Goal: Information Seeking & Learning: Check status

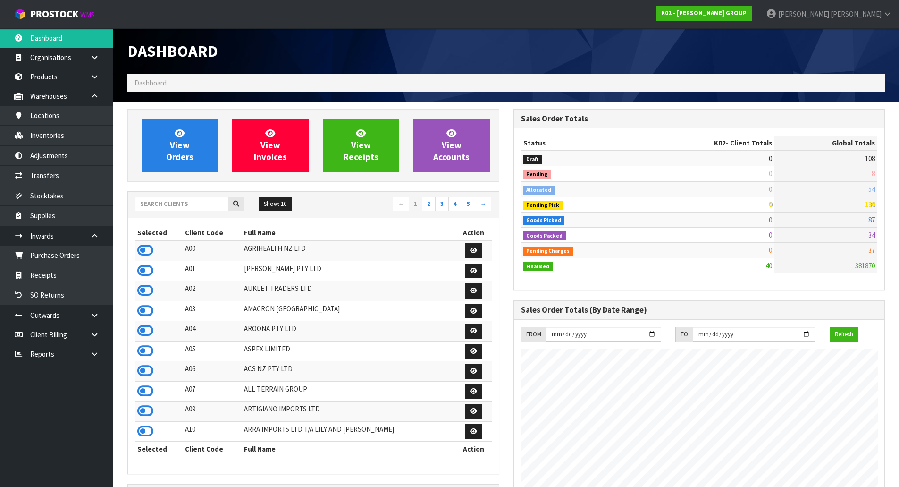
scroll to position [593, 386]
click at [178, 195] on div "Show: 10 5 10 25 50 ← 1 2 3 4 5 →" at bounding box center [313, 205] width 371 height 26
click at [177, 203] on input "text" at bounding box center [181, 203] width 93 height 15
type input "D05"
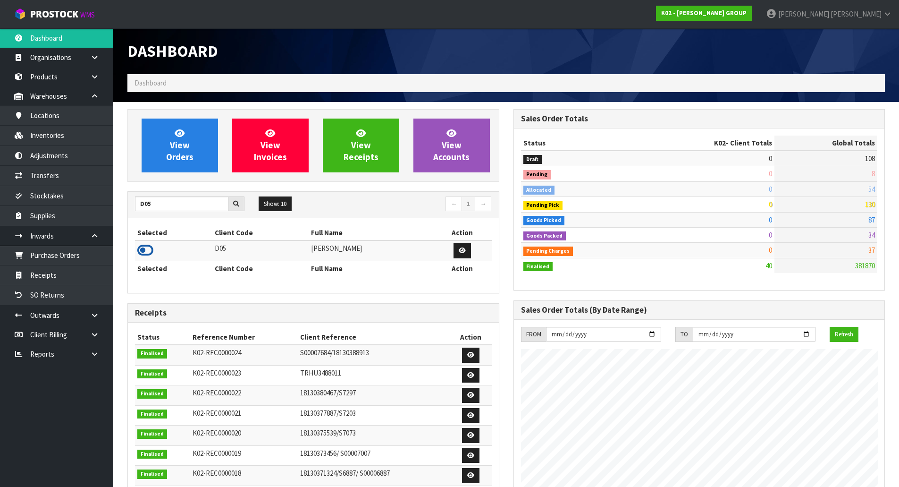
click at [143, 252] on icon at bounding box center [145, 250] width 16 height 14
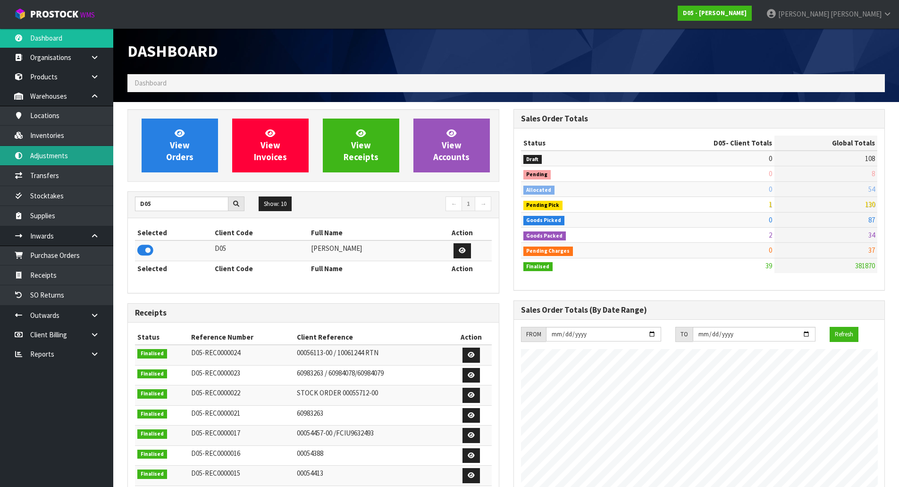
click at [73, 157] on link "Adjustments" at bounding box center [56, 155] width 113 height 19
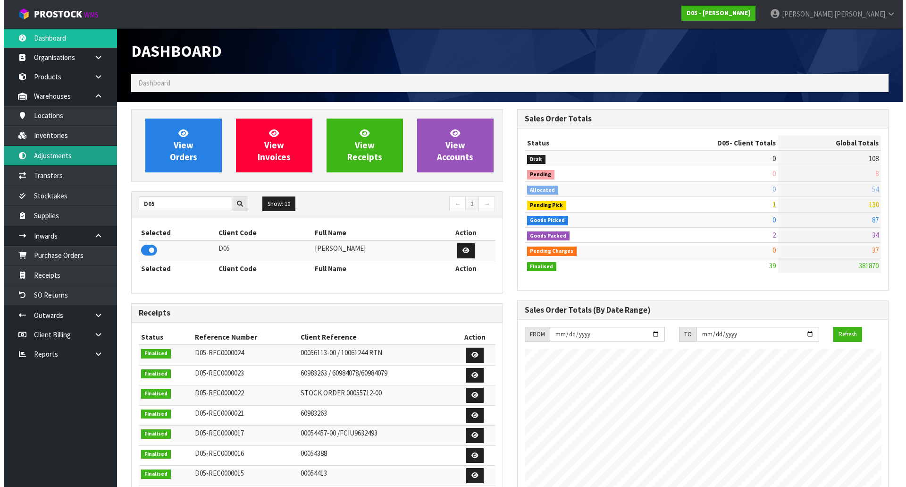
scroll to position [684, 386]
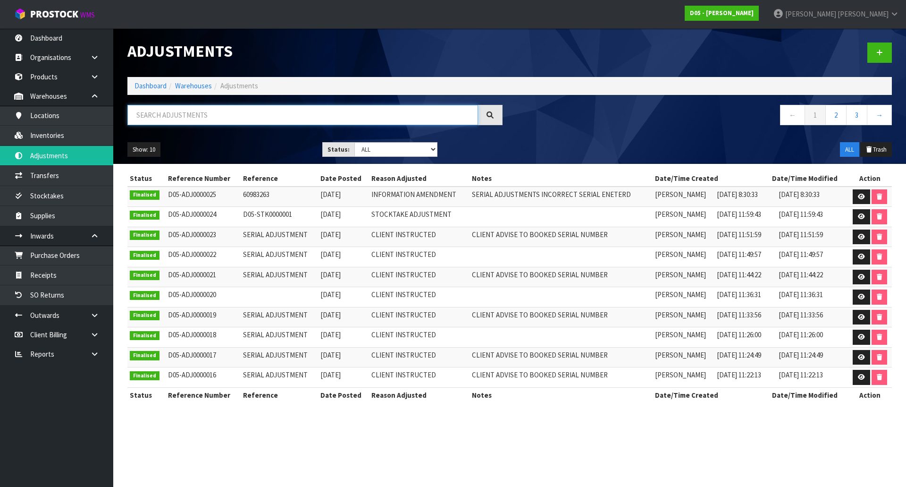
click at [162, 108] on input "text" at bounding box center [302, 115] width 351 height 20
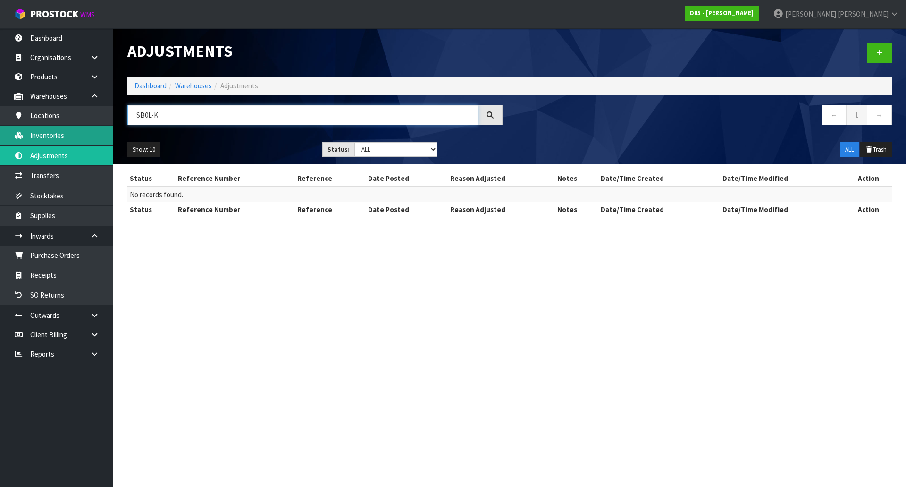
type input "SB0L-K"
click at [62, 138] on link "Inventories" at bounding box center [56, 135] width 113 height 19
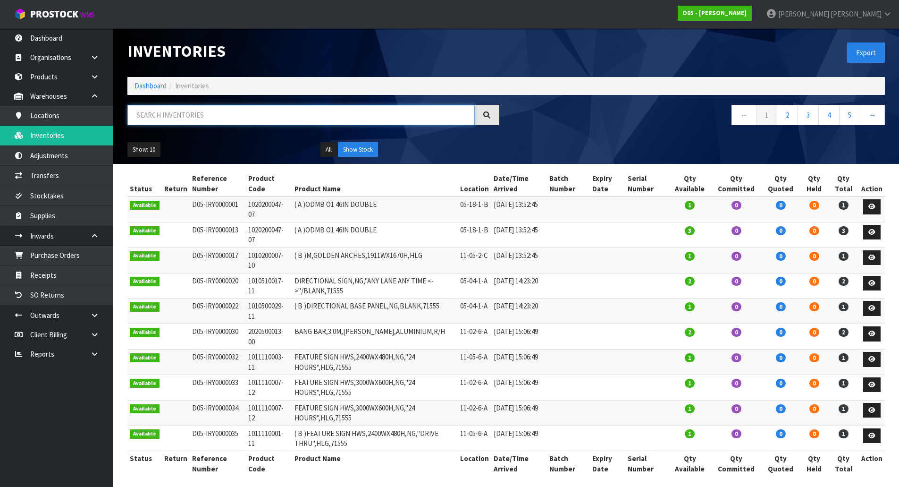
click at [186, 105] on input "text" at bounding box center [300, 115] width 347 height 20
click at [182, 115] on input "text" at bounding box center [300, 115] width 347 height 20
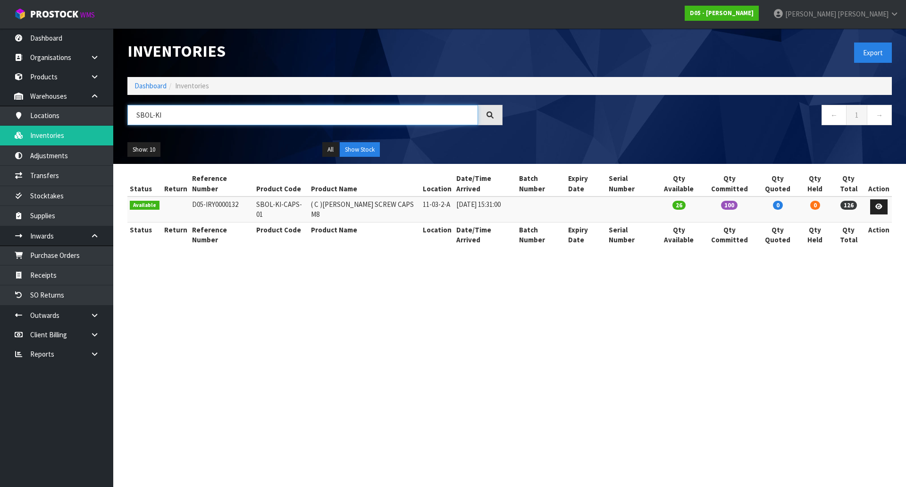
type input "SBOL-KI"
click at [731, 201] on span "100" at bounding box center [729, 205] width 17 height 9
click at [292, 197] on td "SBOL-KI-CAPS-01" at bounding box center [281, 208] width 55 height 25
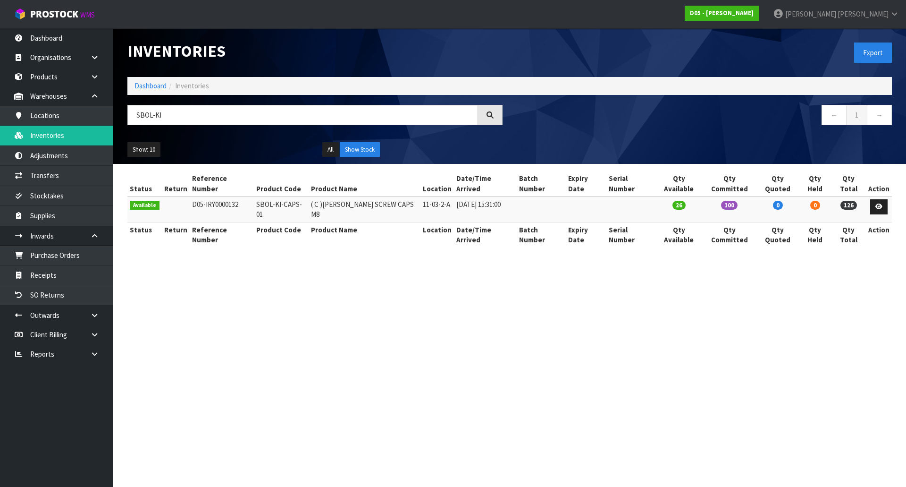
click at [292, 197] on td "SBOL-KI-CAPS-01" at bounding box center [281, 208] width 55 height 25
copy tr "SBOL-KI-CAPS-01"
drag, startPoint x: 102, startPoint y: 320, endPoint x: 97, endPoint y: 323, distance: 5.9
click at [102, 320] on link at bounding box center [98, 314] width 30 height 19
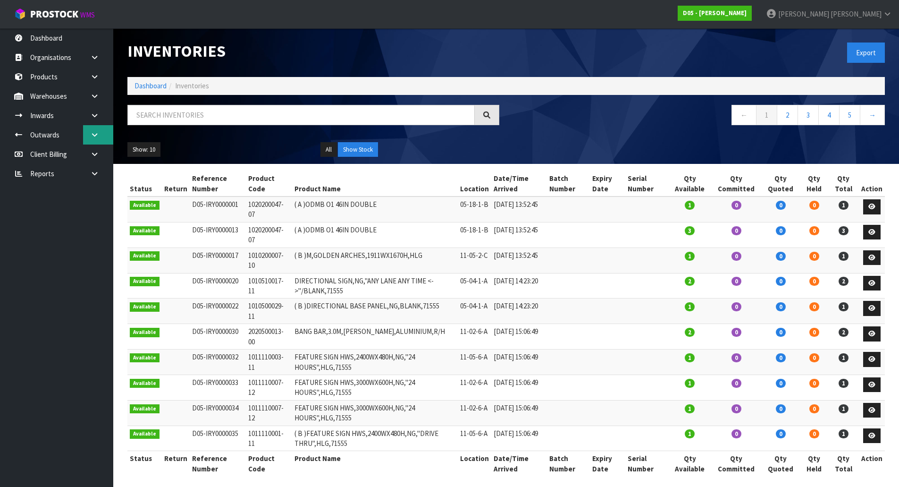
click at [94, 135] on icon at bounding box center [94, 134] width 9 height 7
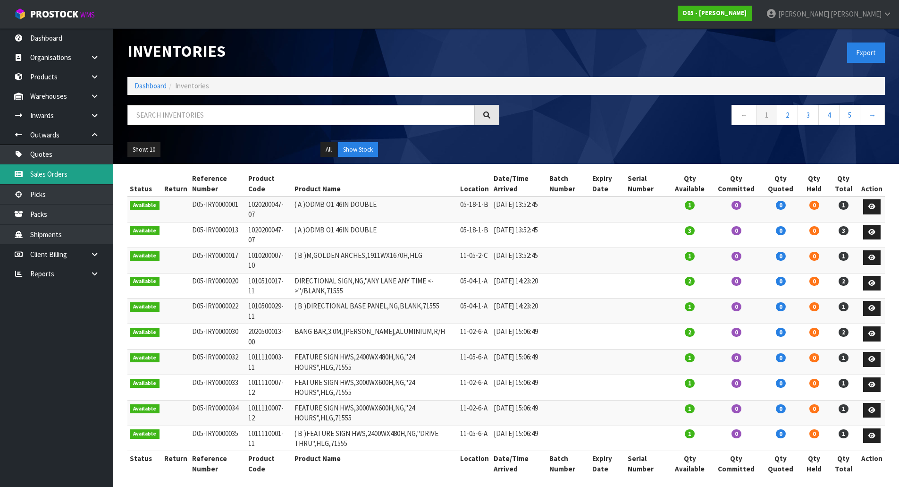
click at [82, 171] on link "Sales Orders" at bounding box center [56, 173] width 113 height 19
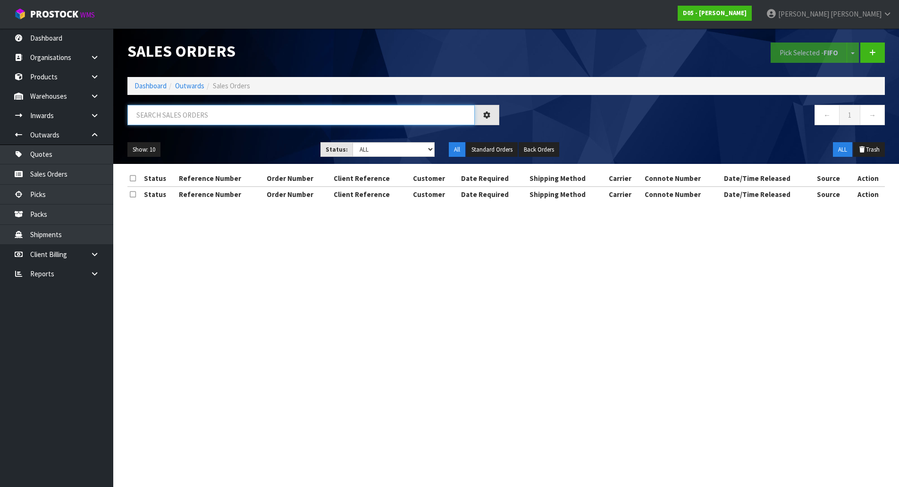
click at [228, 121] on input "text" at bounding box center [300, 115] width 347 height 20
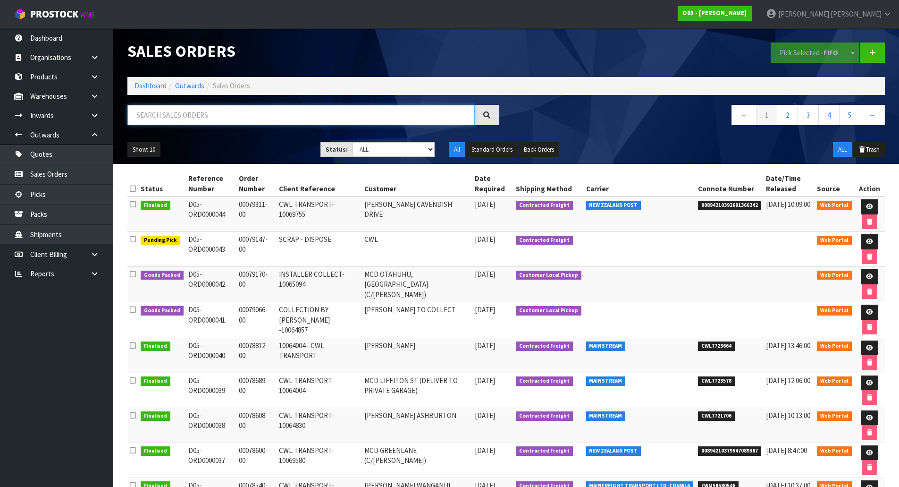
paste input "SBOL-KI-CAPS-01"
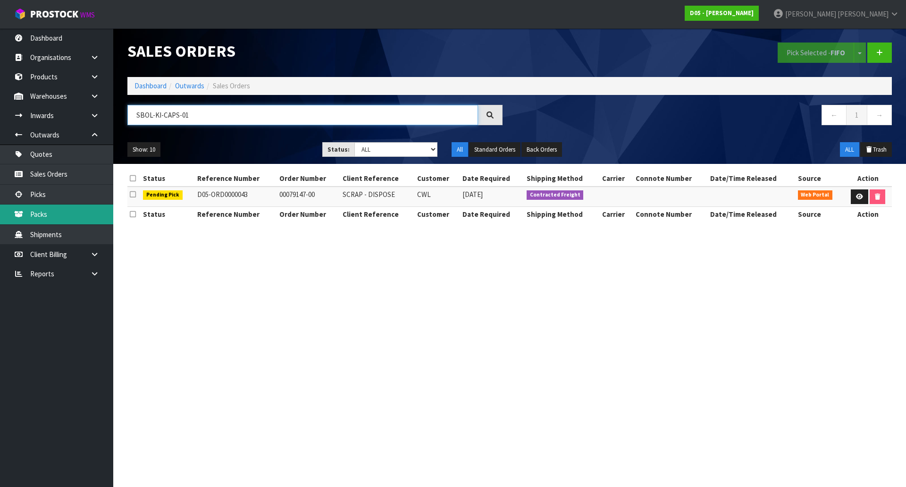
type input "SBOL-KI-CAPS-01"
